Goal: Browse casually

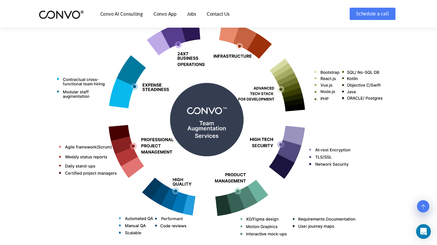
scroll to position [274, 0]
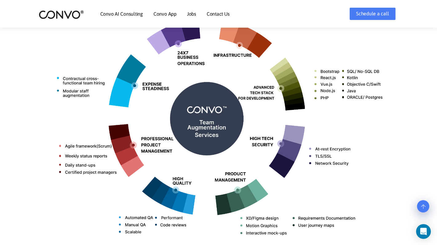
click at [239, 188] on img at bounding box center [218, 116] width 341 height 271
click at [243, 195] on img at bounding box center [218, 116] width 341 height 271
click at [230, 199] on img at bounding box center [218, 116] width 341 height 271
click at [271, 178] on img at bounding box center [218, 116] width 341 height 271
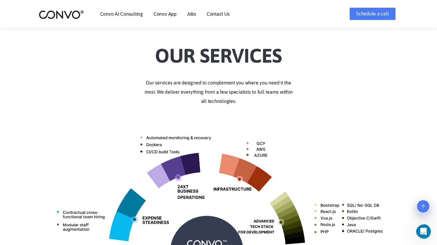
scroll to position [23, 0]
